Goal: Transaction & Acquisition: Register for event/course

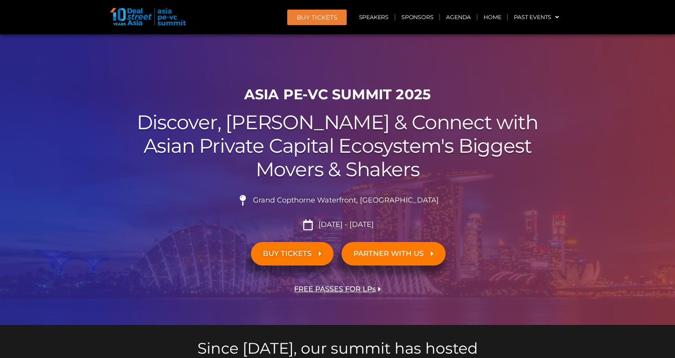
click at [305, 254] on span "BUY TICKETS" at bounding box center [287, 254] width 49 height 8
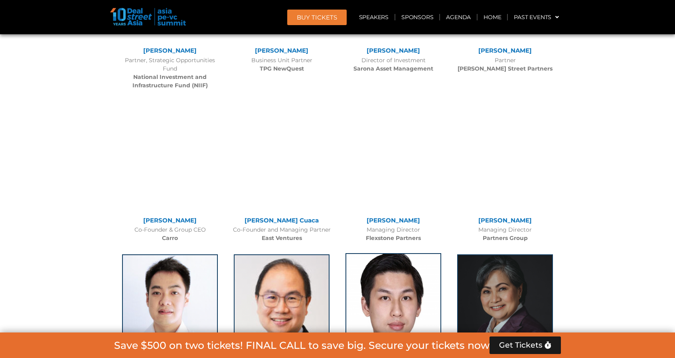
scroll to position [1717, 0]
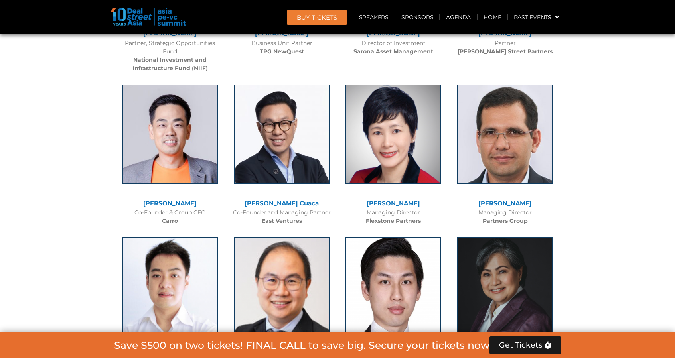
click at [326, 18] on span "BUY Tickets" at bounding box center [317, 17] width 40 height 6
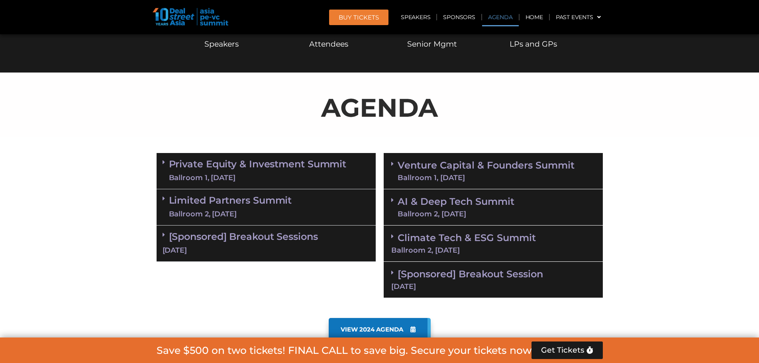
scroll to position [363, 0]
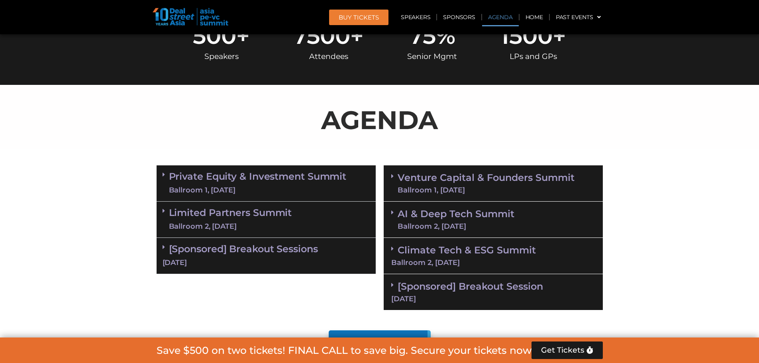
click at [475, 173] on link "Venture Capital & Founders​ Summit Ballroom 1, [DATE]" at bounding box center [486, 183] width 177 height 21
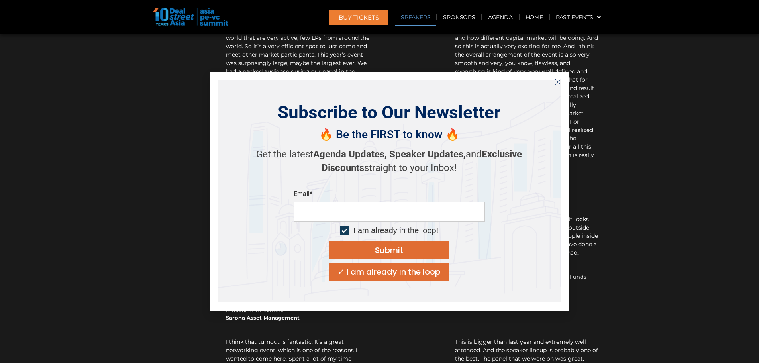
scroll to position [11208, 0]
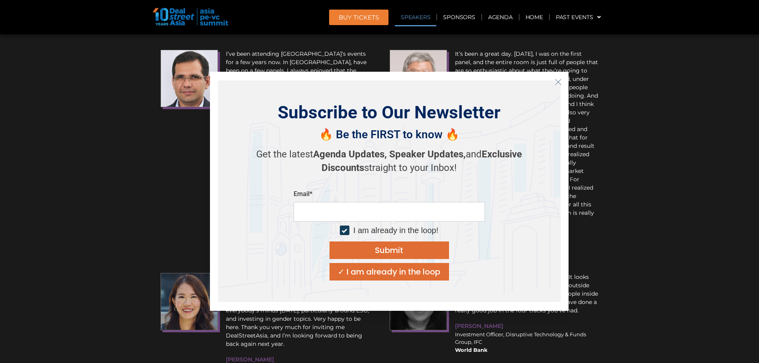
click at [559, 79] on icon "Close" at bounding box center [558, 82] width 7 height 7
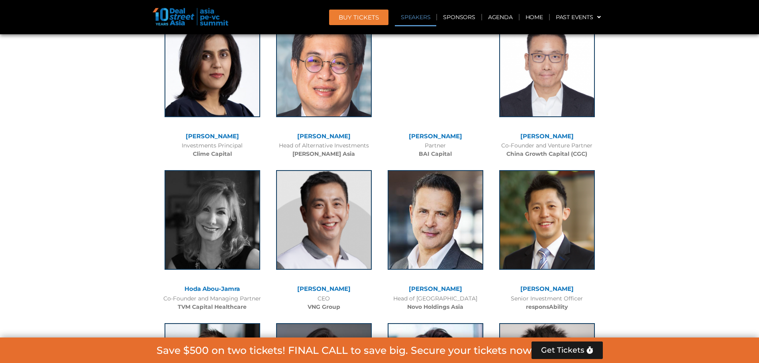
scroll to position [4202, 0]
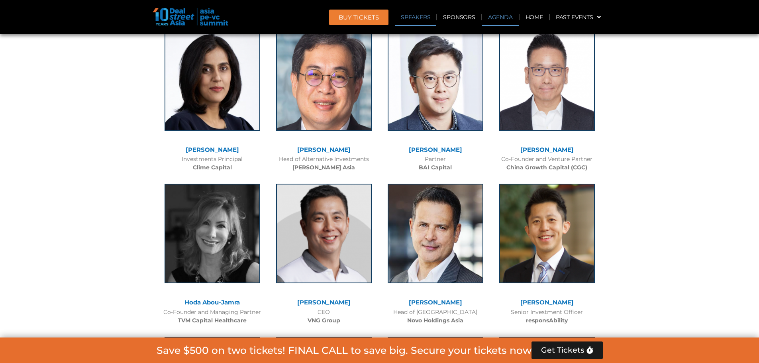
click at [506, 18] on link "Agenda" at bounding box center [500, 17] width 37 height 18
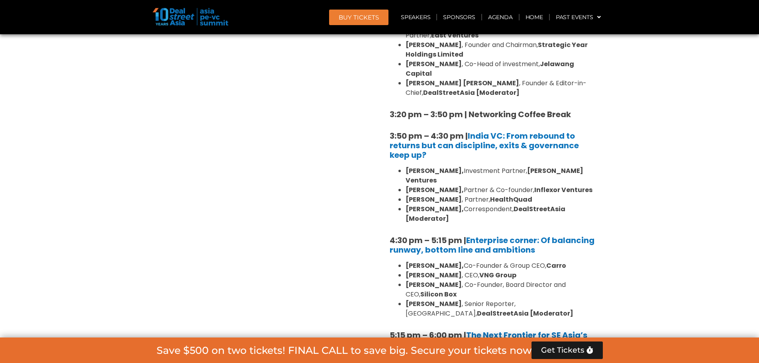
scroll to position [1214, 0]
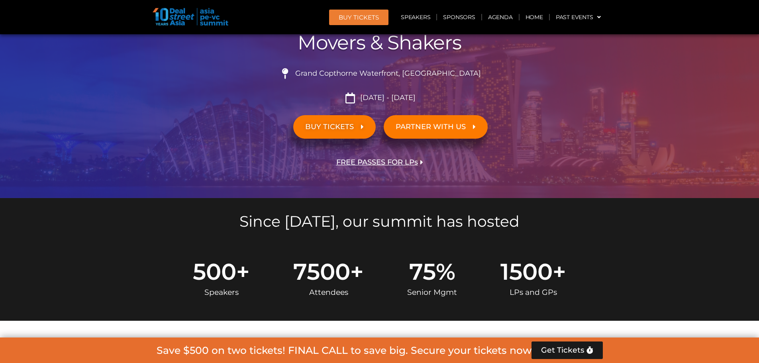
scroll to position [0, 0]
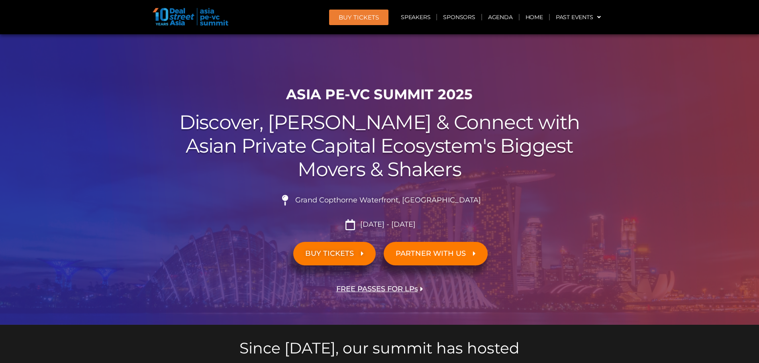
drag, startPoint x: 472, startPoint y: 96, endPoint x: 285, endPoint y: 93, distance: 187.4
click at [285, 93] on h1 "ASIA PE-VC Summit 2025" at bounding box center [380, 94] width 446 height 17
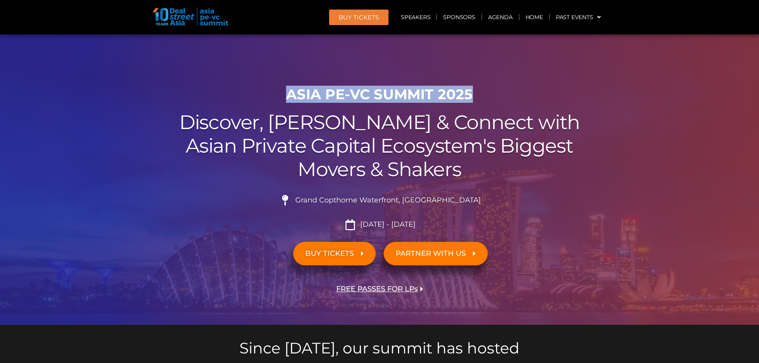
copy h1 "ASIA PE-VC Summit 2025"
drag, startPoint x: 464, startPoint y: 200, endPoint x: 315, endPoint y: 202, distance: 149.1
click at [315, 202] on li "Grand Copthorne Waterfront, [GEOGRAPHIC_DATA]​" at bounding box center [380, 204] width 446 height 18
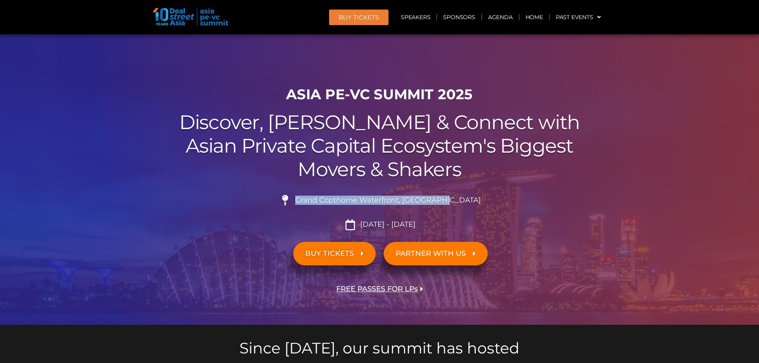
copy span "Grand Copthorne Waterfront, [GEOGRAPHIC_DATA]​"
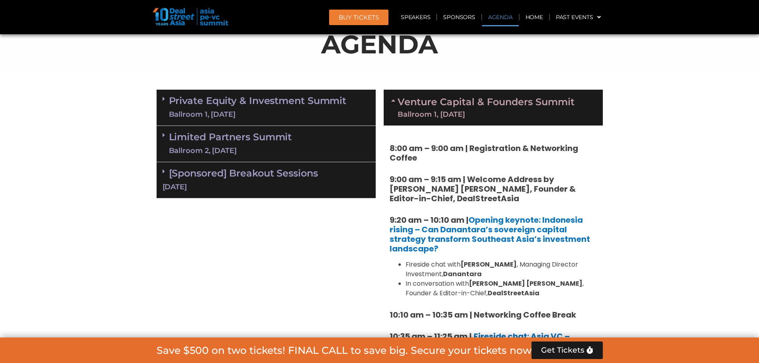
scroll to position [678, 0]
